Goal: Find contact information: Find contact information

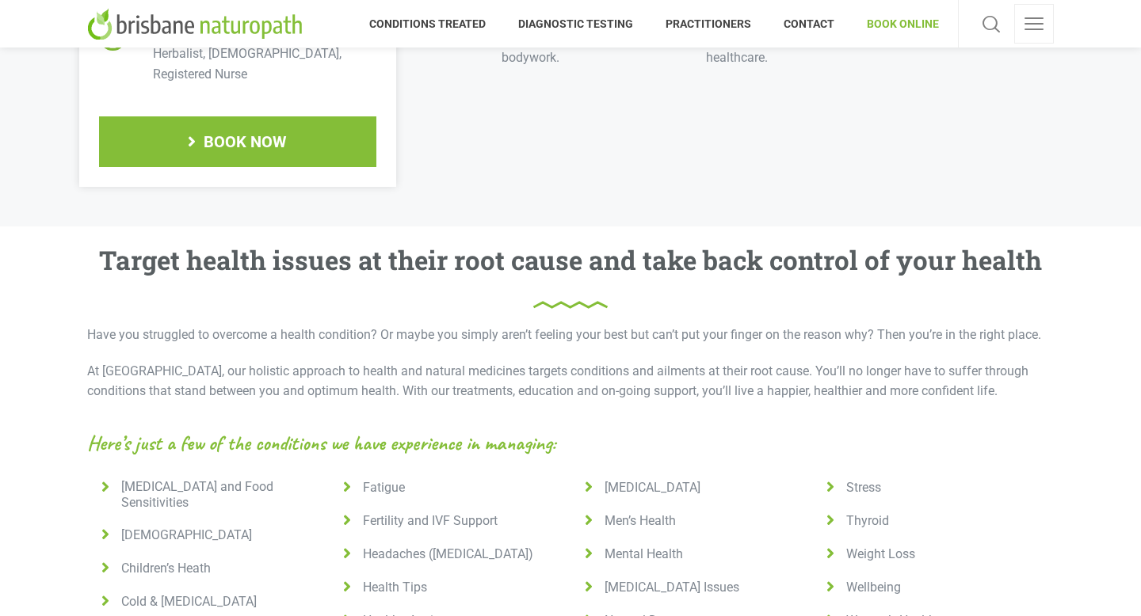
scroll to position [826, 0]
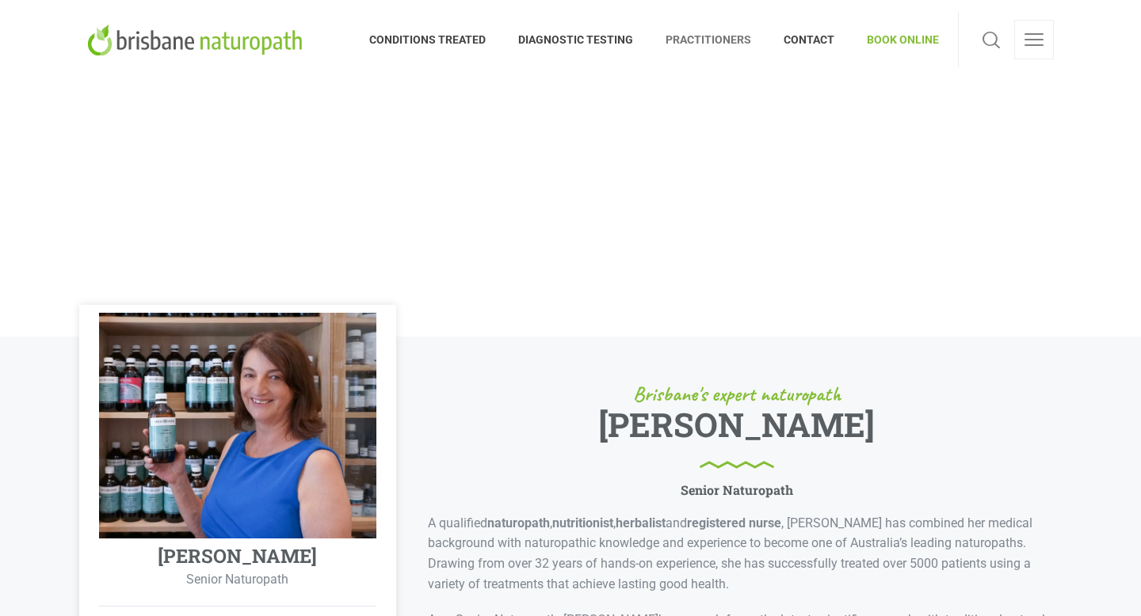
click at [1036, 35] on link at bounding box center [1034, 40] width 40 height 40
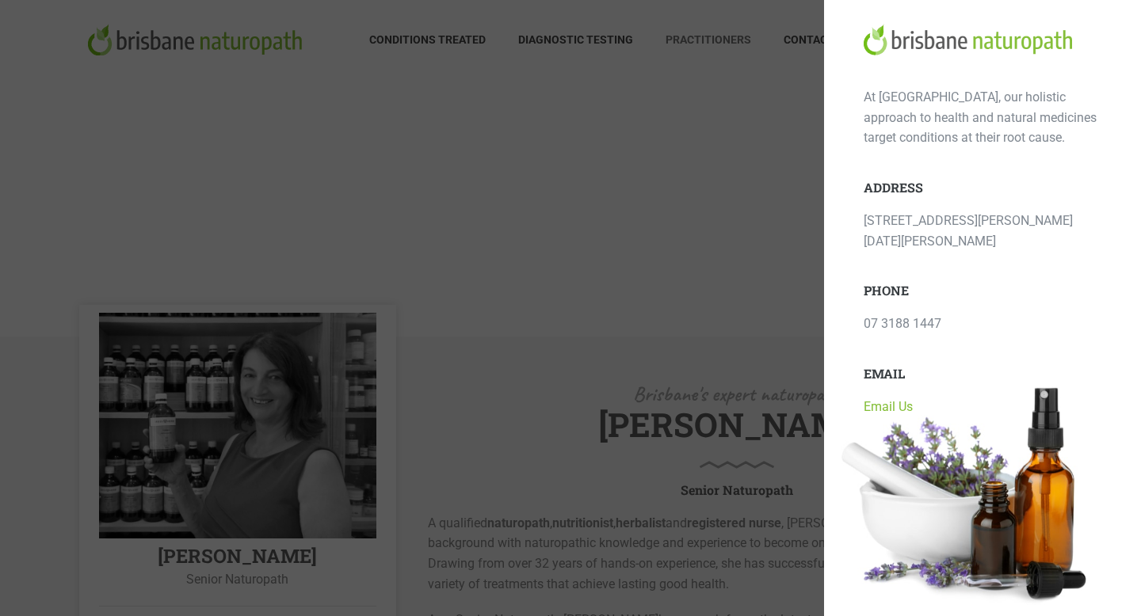
click at [889, 399] on link "Email Us" at bounding box center [888, 406] width 49 height 15
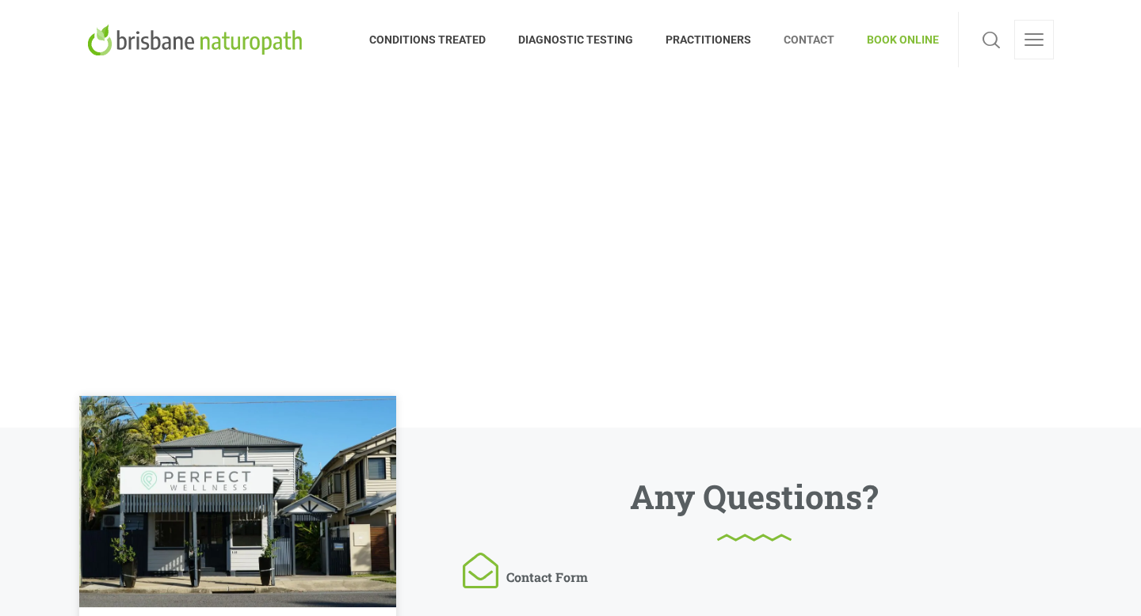
click at [175, 39] on img at bounding box center [197, 40] width 221 height 32
